Goal: Check status: Check status

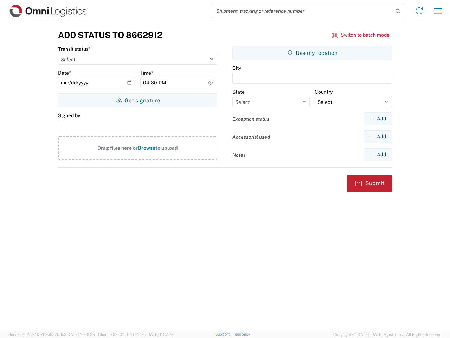
click at [302, 11] on input "search" at bounding box center [302, 10] width 182 height 13
click at [398, 11] on icon at bounding box center [398, 11] width 10 height 10
click at [419, 11] on icon at bounding box center [418, 10] width 11 height 11
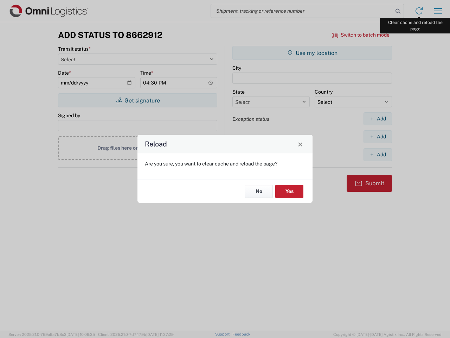
click at [438, 11] on div "Reload Are you sure, you want to clear cache and reload the page? No Yes" at bounding box center [225, 169] width 450 height 338
click at [361, 35] on div "Reload Are you sure, you want to clear cache and reload the page? No Yes" at bounding box center [225, 169] width 450 height 338
click at [137, 100] on div "Reload Are you sure, you want to clear cache and reload the page? No Yes" at bounding box center [225, 169] width 450 height 338
click at [312, 53] on div "Reload Are you sure, you want to clear cache and reload the page? No Yes" at bounding box center [225, 169] width 450 height 338
click at [378, 118] on div "Reload Are you sure, you want to clear cache and reload the page? No Yes" at bounding box center [225, 169] width 450 height 338
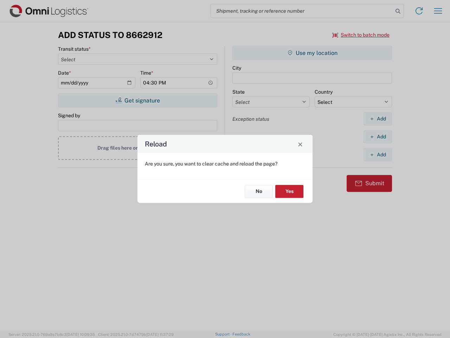
click at [378, 136] on div "Reload Are you sure, you want to clear cache and reload the page? No Yes" at bounding box center [225, 169] width 450 height 338
click at [378, 154] on div "Reload Are you sure, you want to clear cache and reload the page? No Yes" at bounding box center [225, 169] width 450 height 338
